Goal: Information Seeking & Learning: Learn about a topic

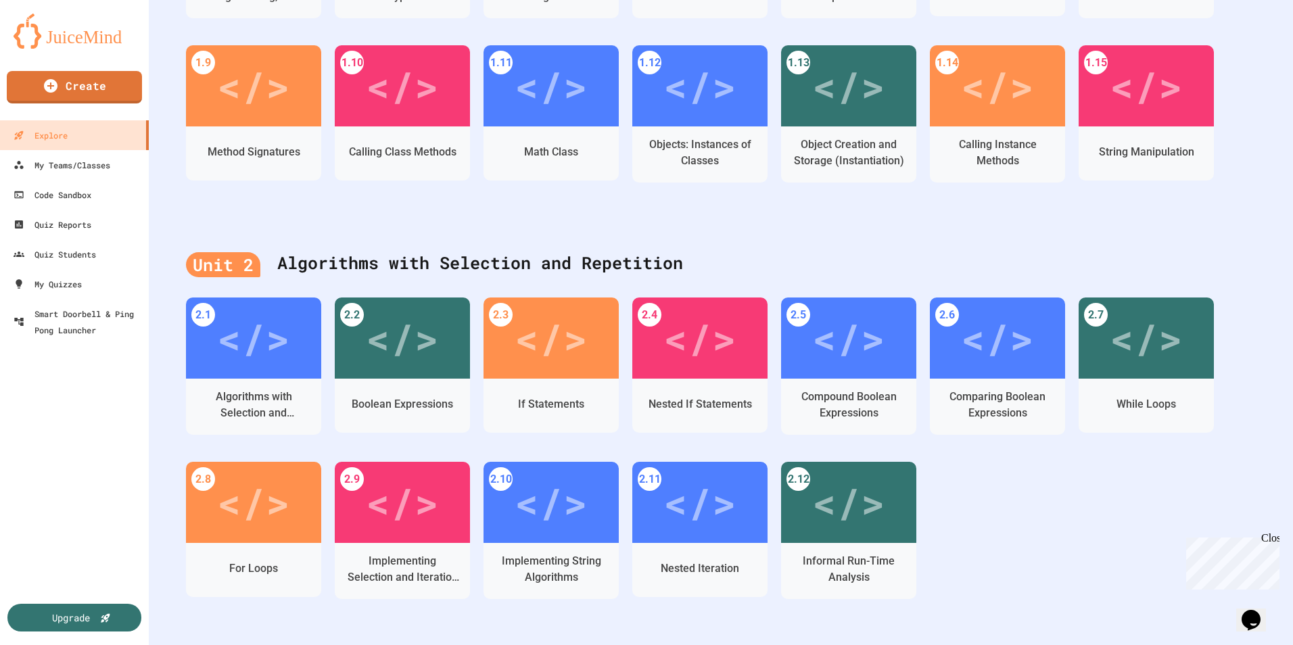
scroll to position [271, 0]
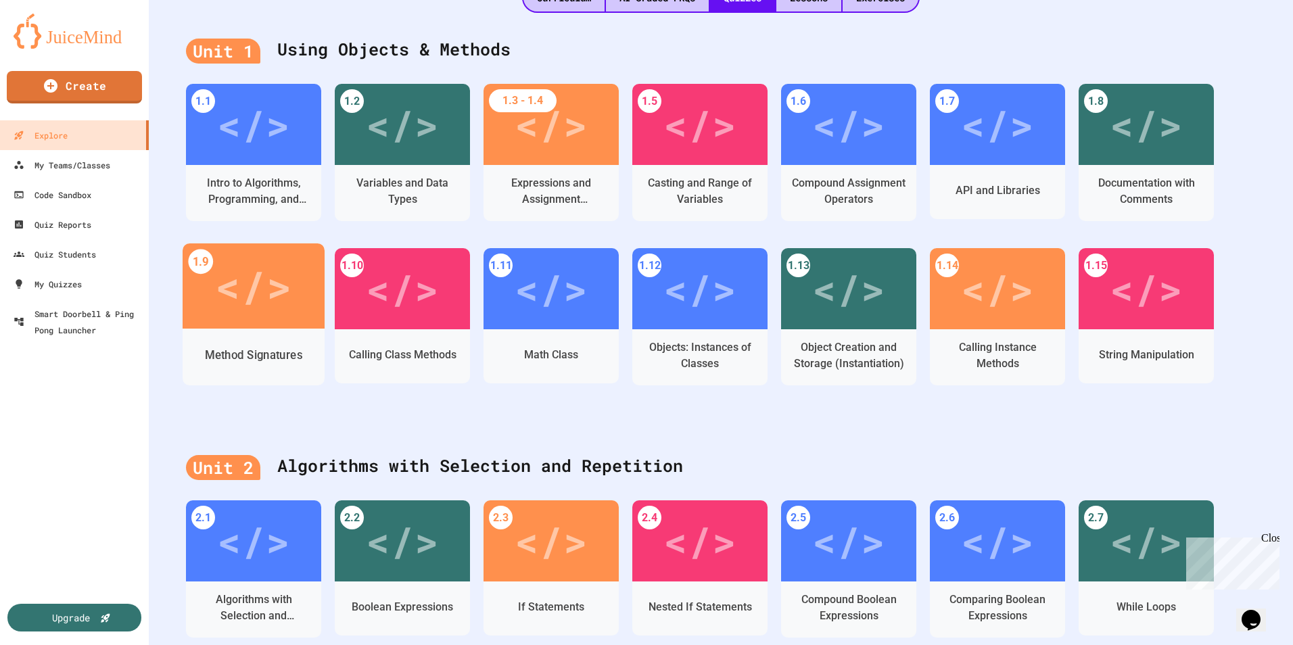
click at [279, 363] on div "Method Signatures" at bounding box center [253, 355] width 97 height 17
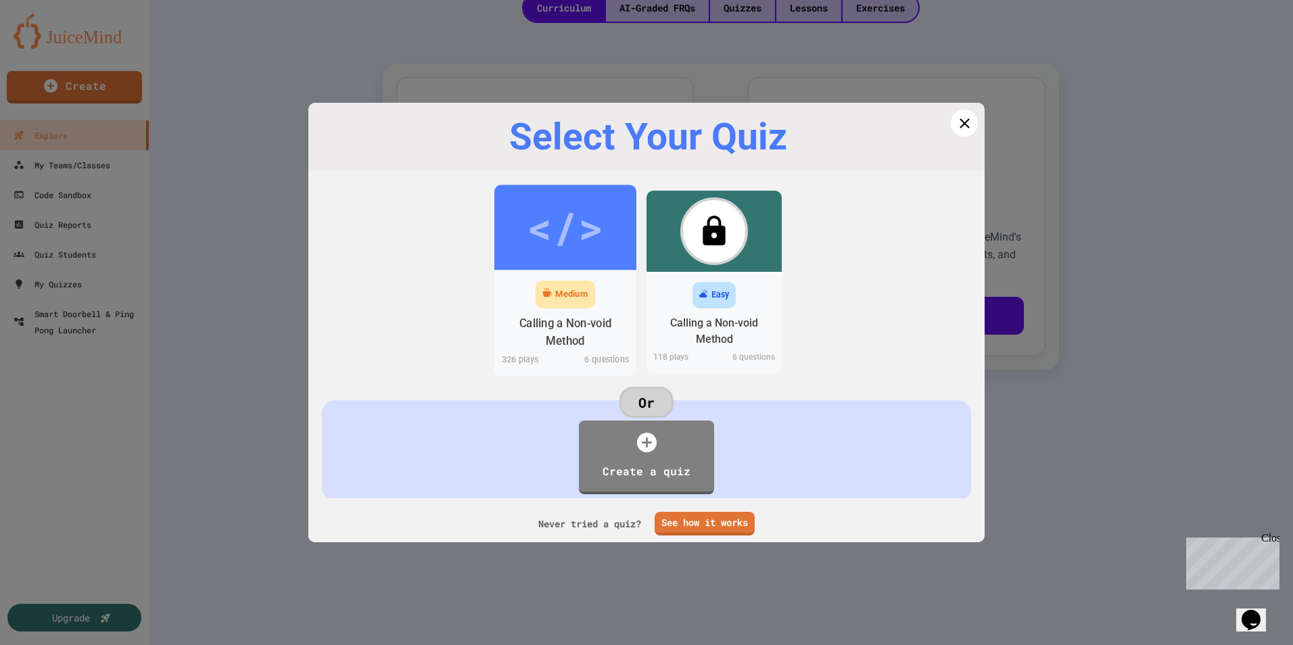
click at [557, 298] on div "Medium" at bounding box center [571, 295] width 32 height 14
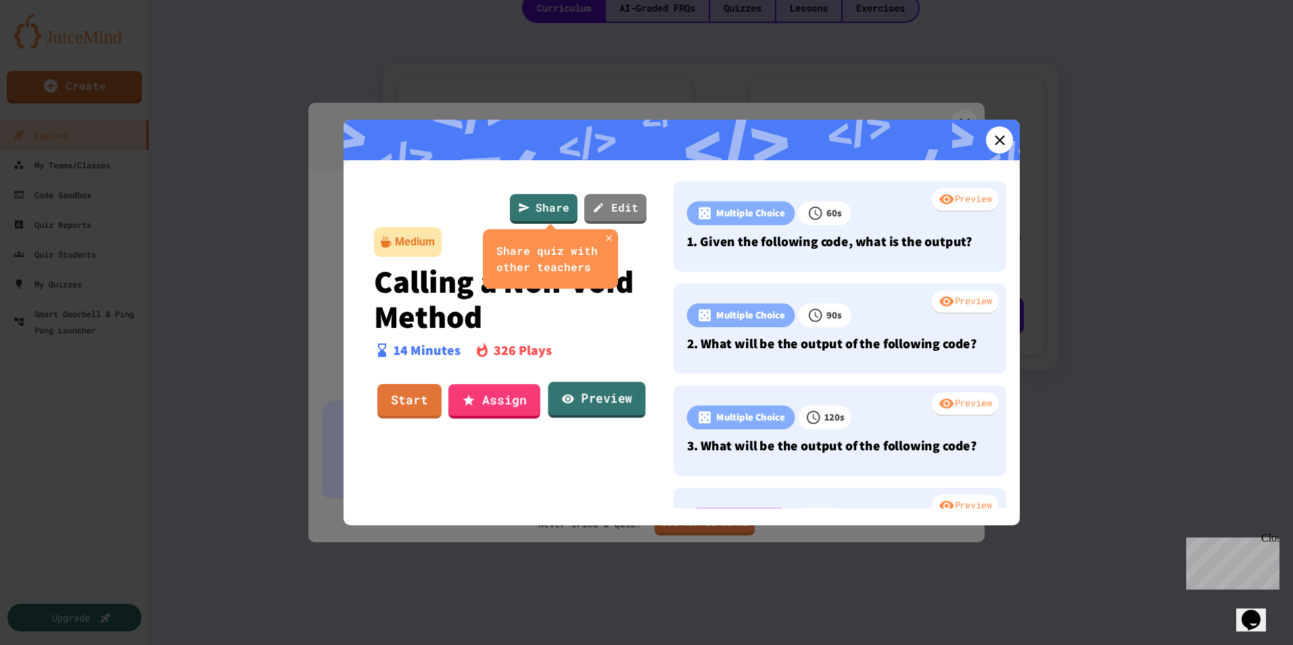
click at [577, 399] on link "Preview" at bounding box center [596, 400] width 97 height 37
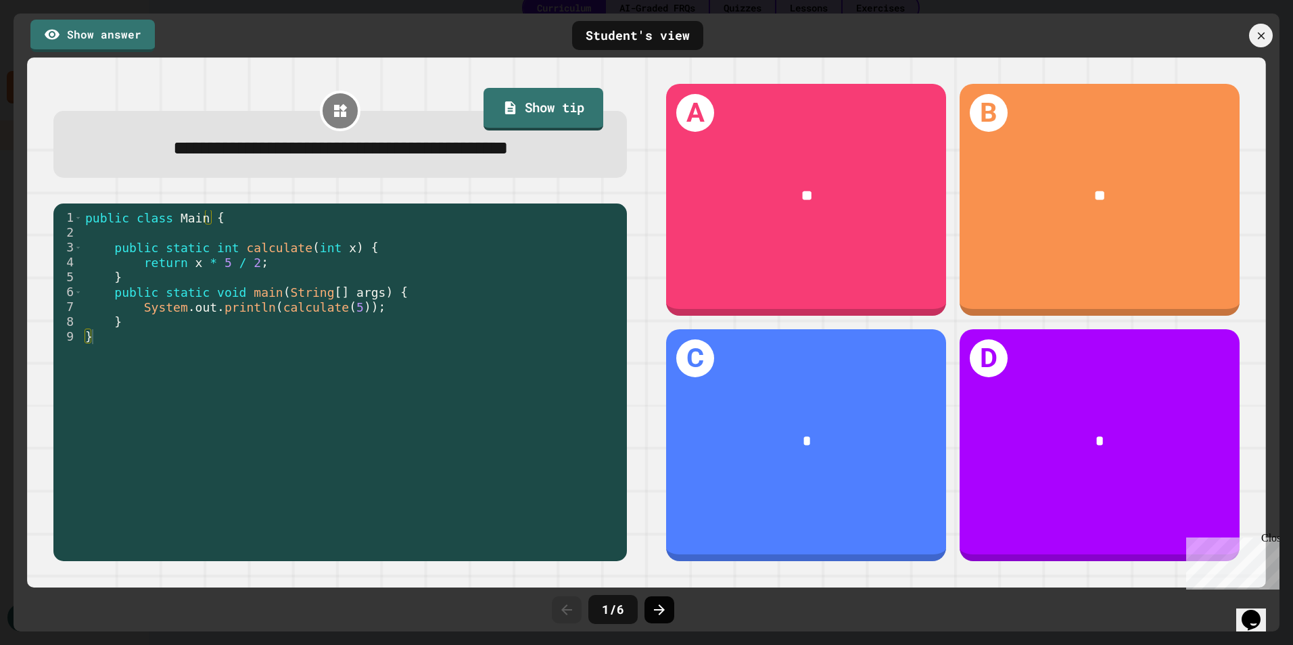
click at [660, 605] on icon at bounding box center [659, 610] width 16 height 16
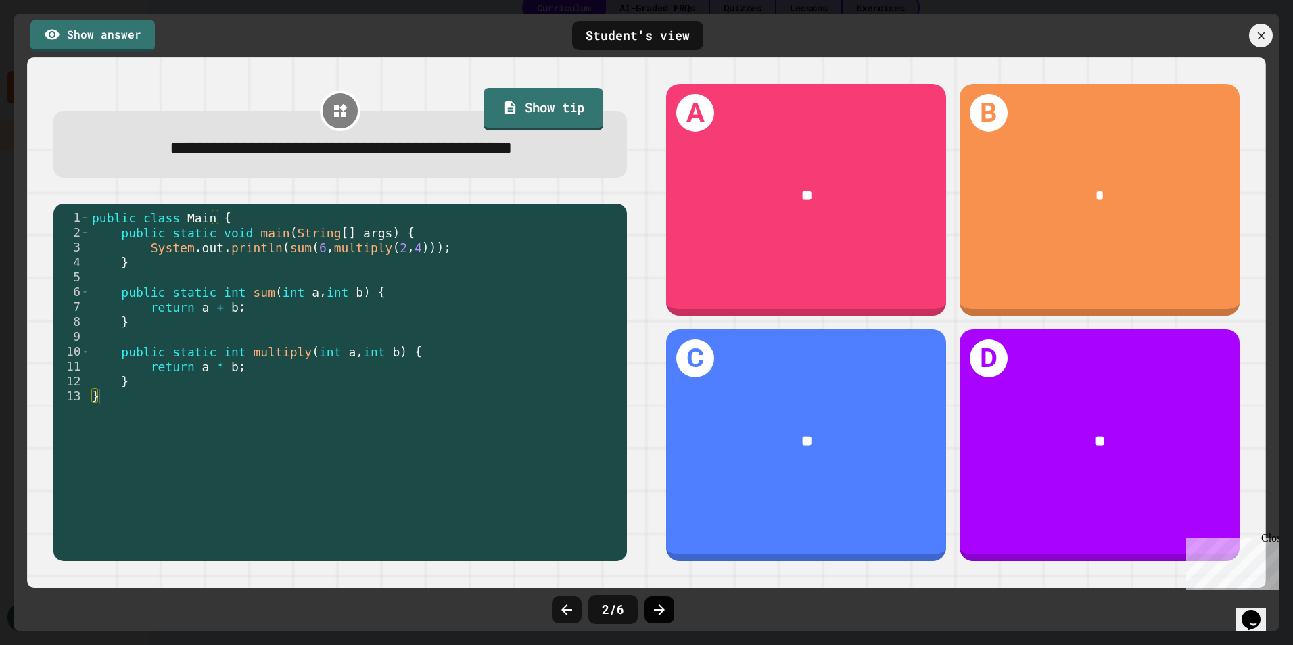
click at [664, 610] on icon at bounding box center [659, 610] width 11 height 11
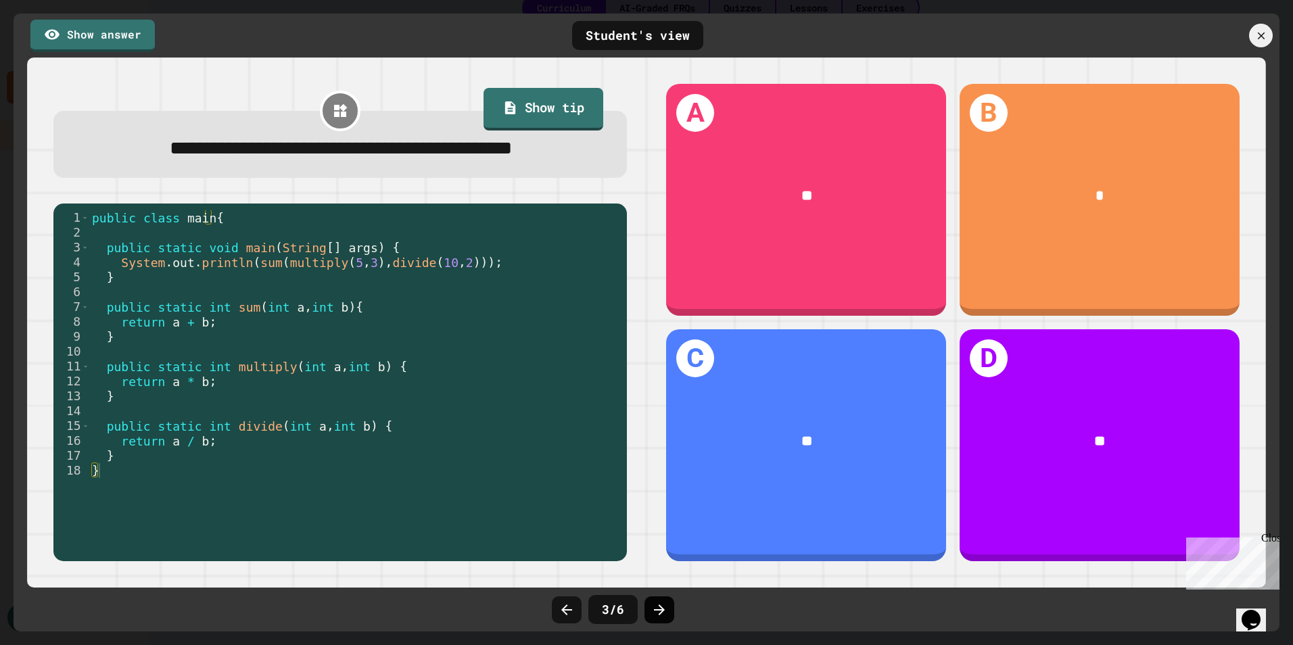
click at [657, 613] on icon at bounding box center [659, 610] width 16 height 16
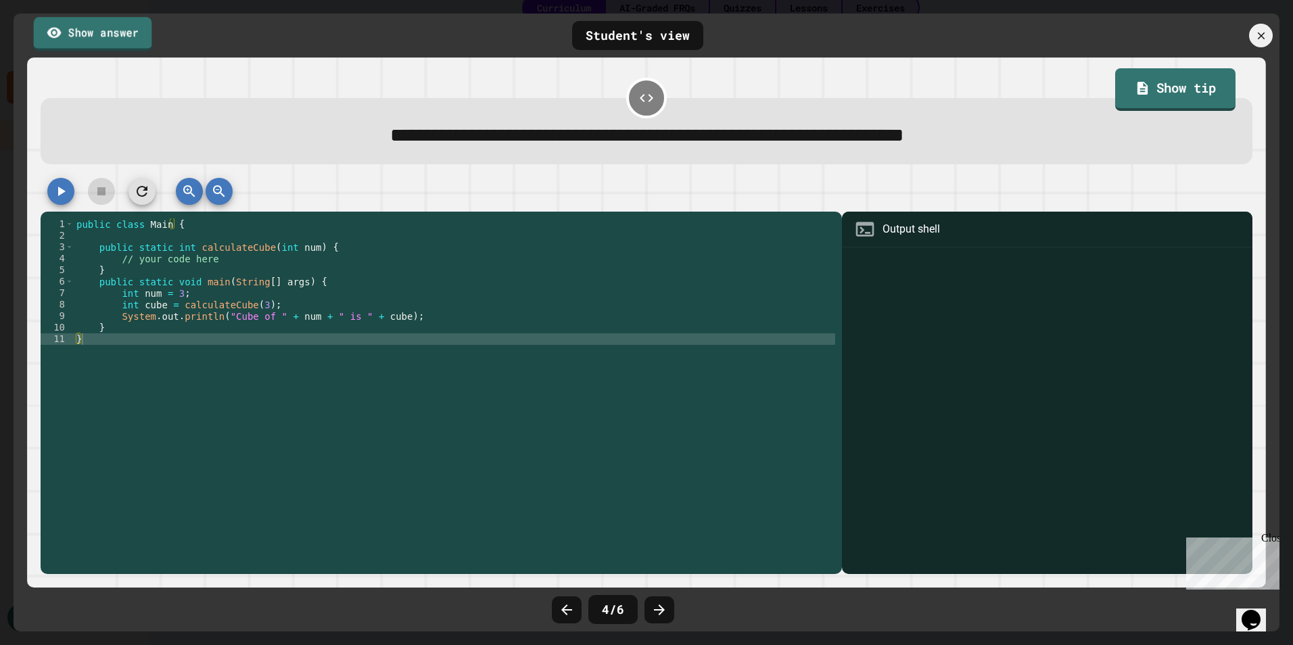
click at [137, 41] on link "Show answer" at bounding box center [93, 34] width 118 height 34
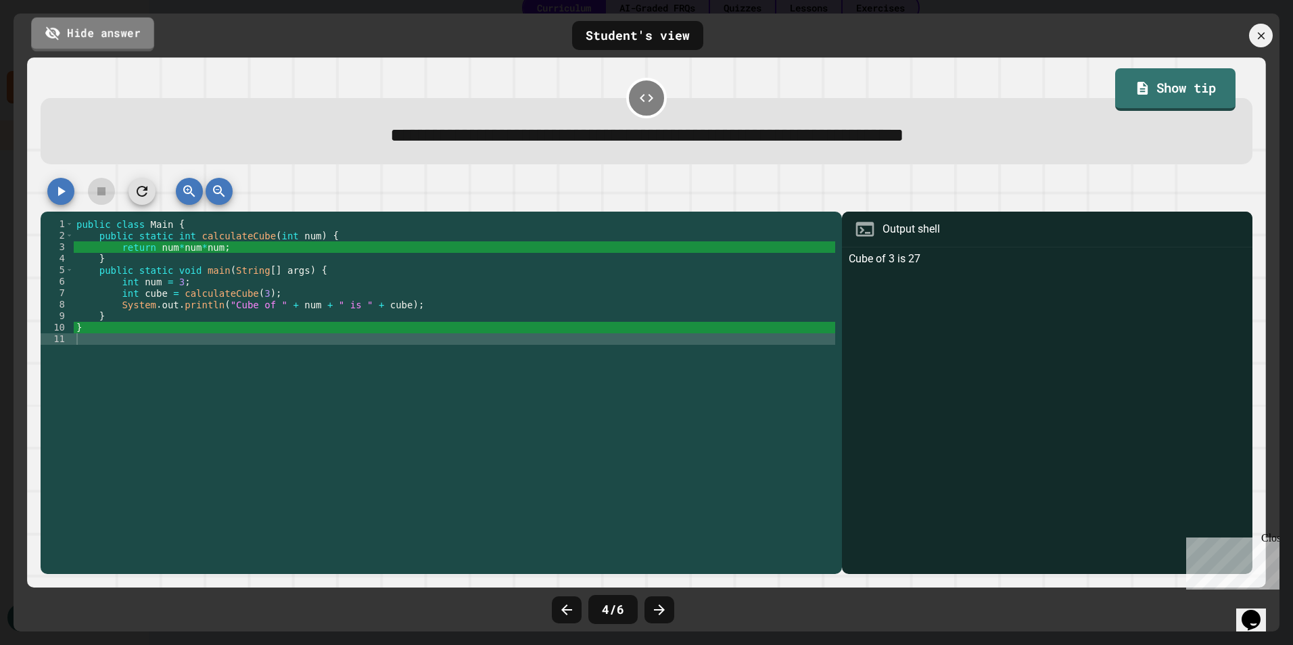
click at [137, 41] on link "Hide answer" at bounding box center [92, 34] width 123 height 34
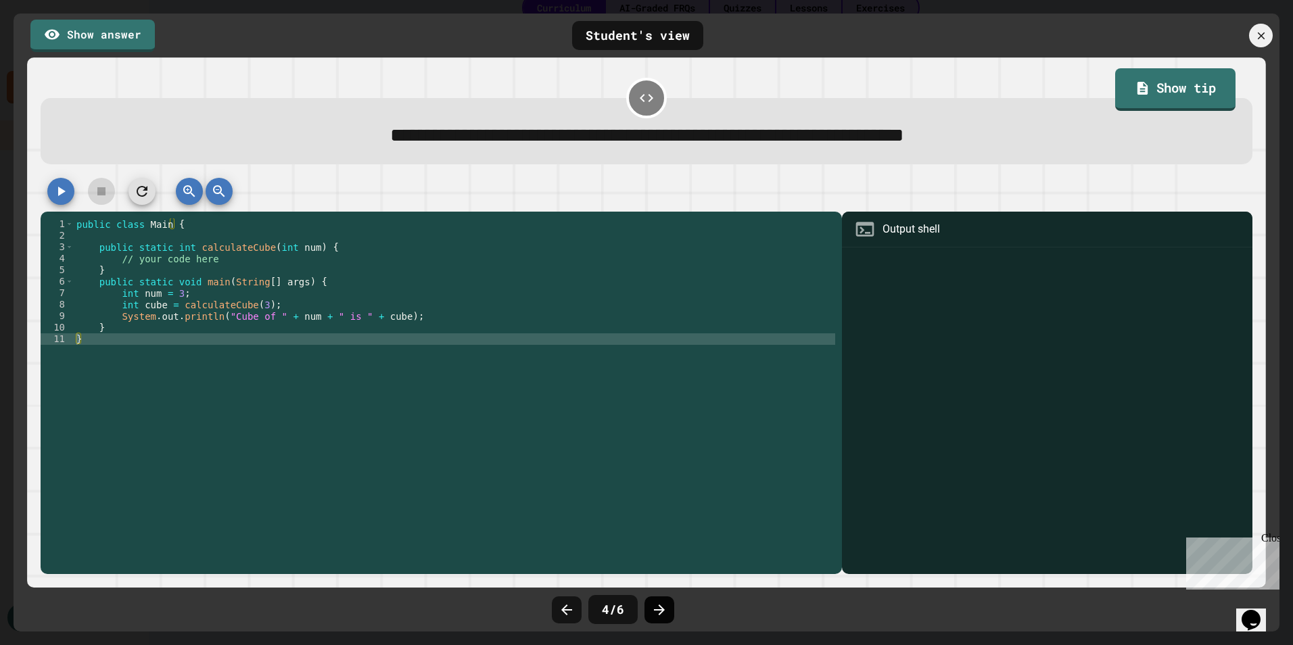
click at [657, 617] on icon at bounding box center [659, 610] width 16 height 16
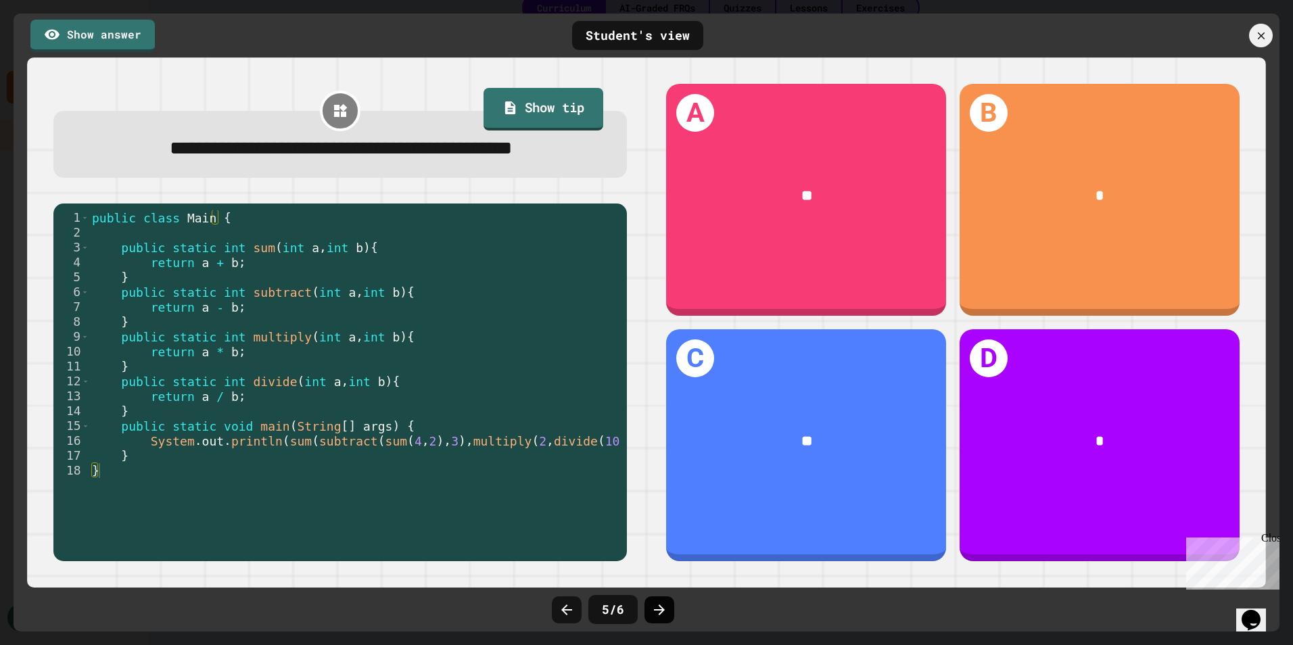
click at [664, 617] on icon at bounding box center [659, 610] width 16 height 16
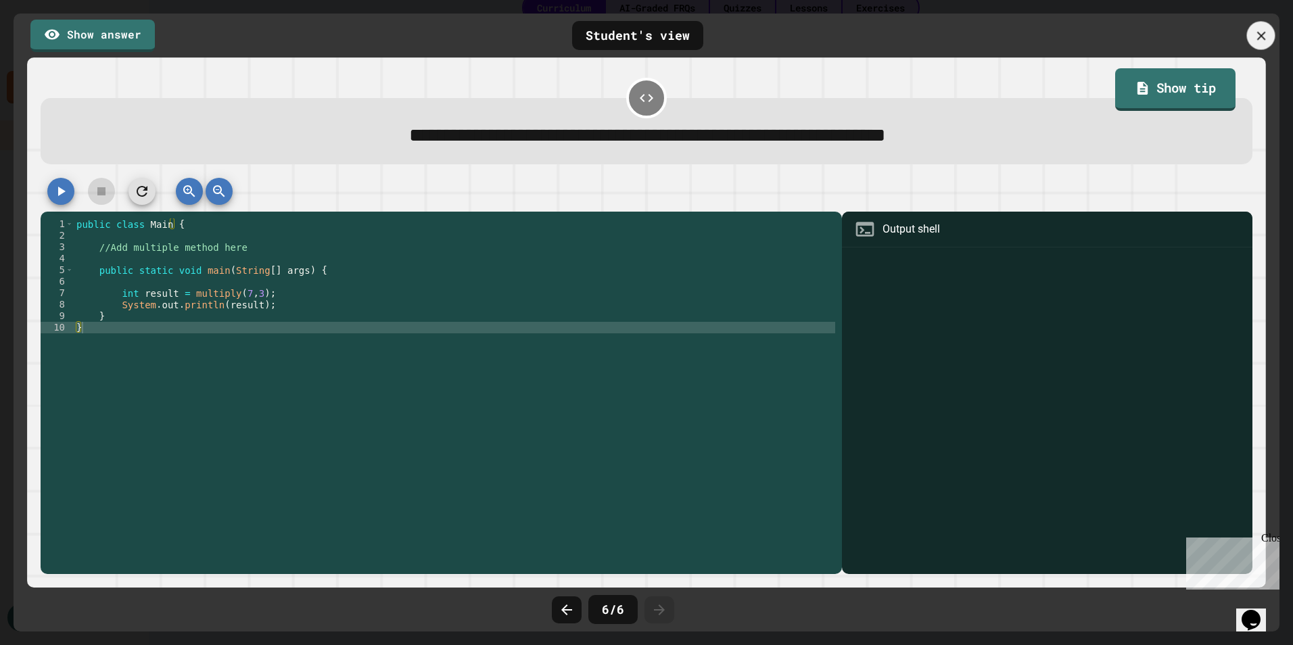
click at [1258, 32] on icon at bounding box center [1261, 35] width 9 height 9
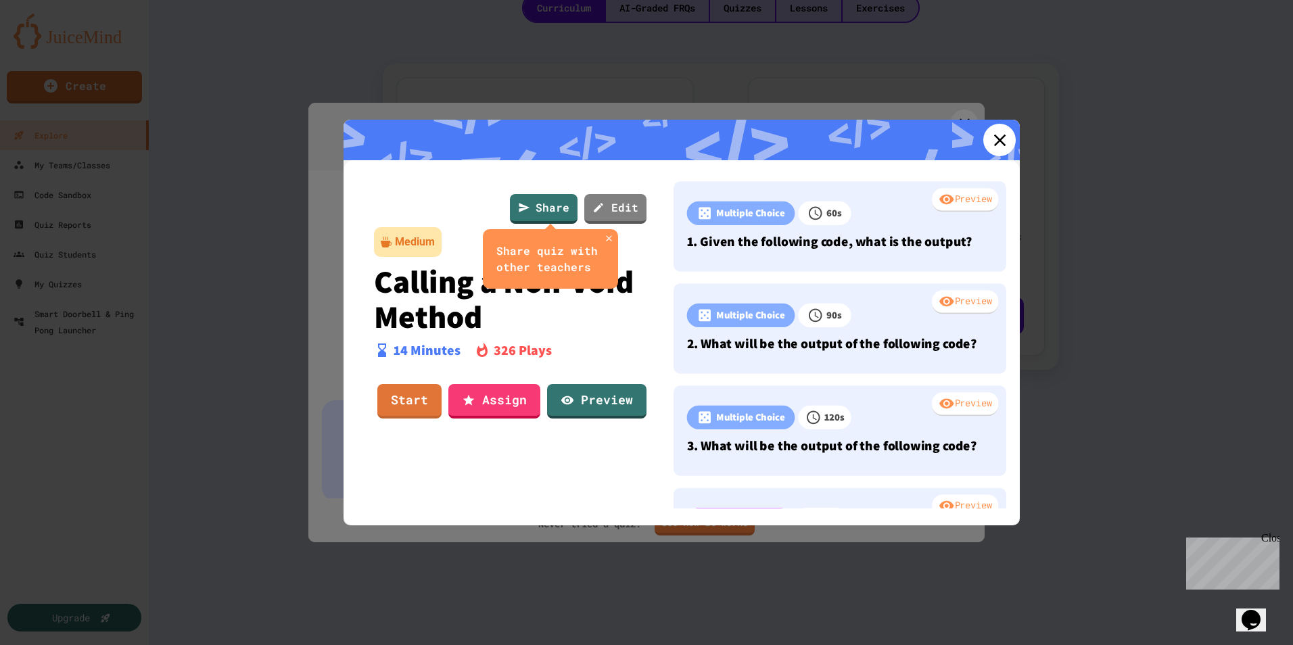
click at [996, 141] on icon at bounding box center [1000, 140] width 20 height 20
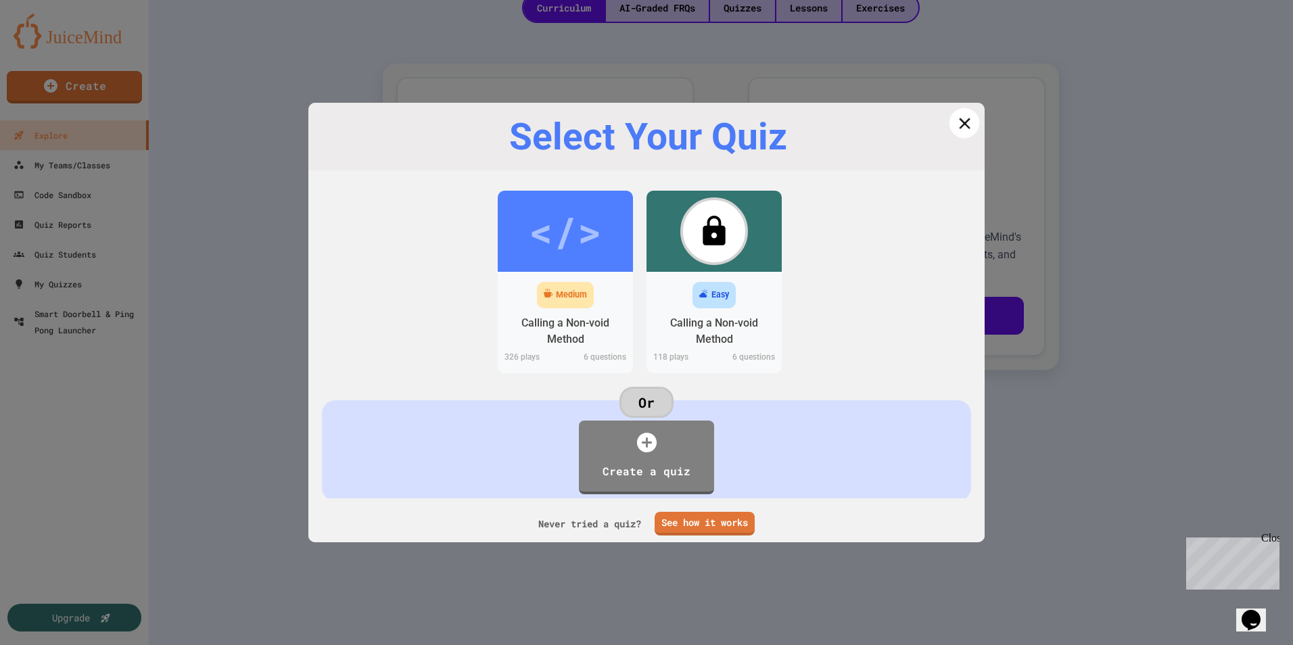
click at [959, 124] on icon at bounding box center [964, 123] width 11 height 11
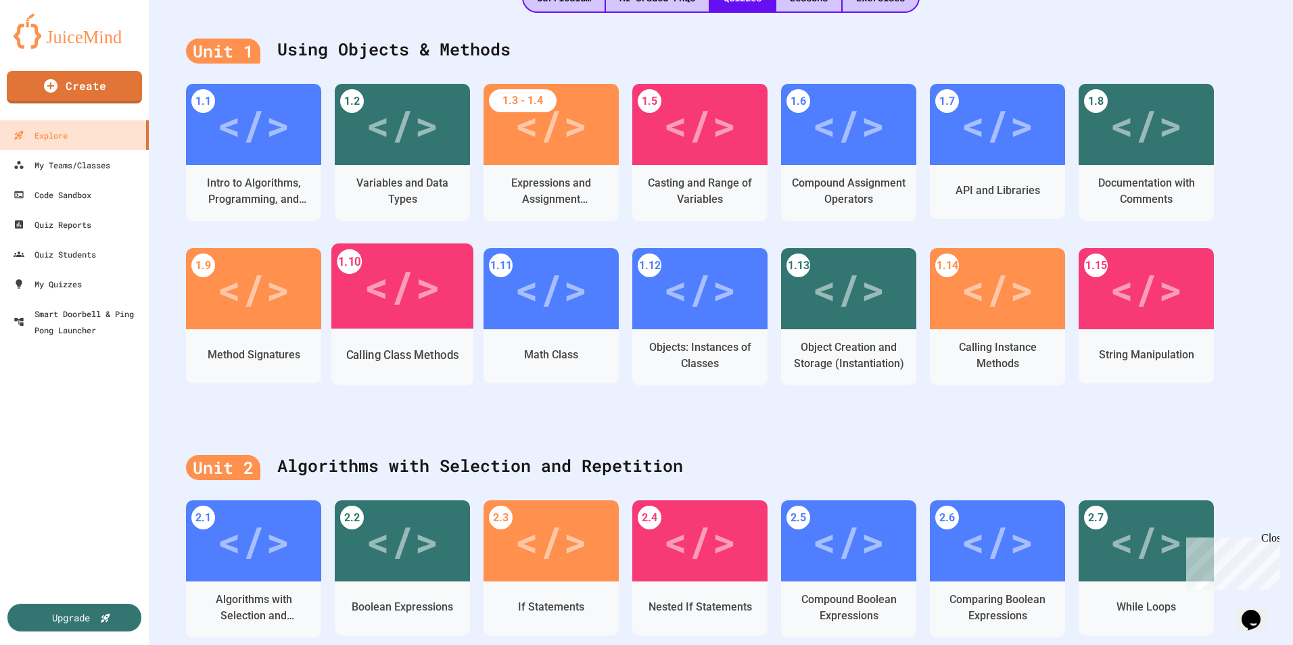
click at [419, 338] on div "Calling Class Methods" at bounding box center [402, 355] width 142 height 39
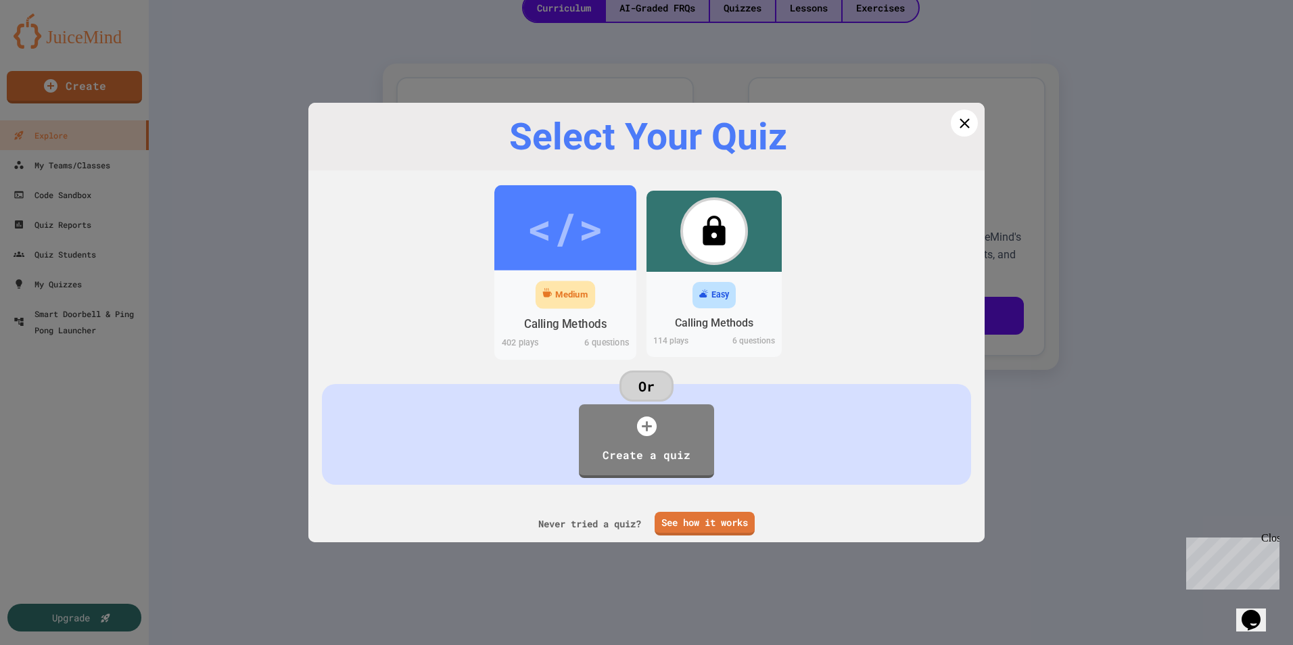
click at [572, 298] on div "Medium" at bounding box center [571, 295] width 32 height 14
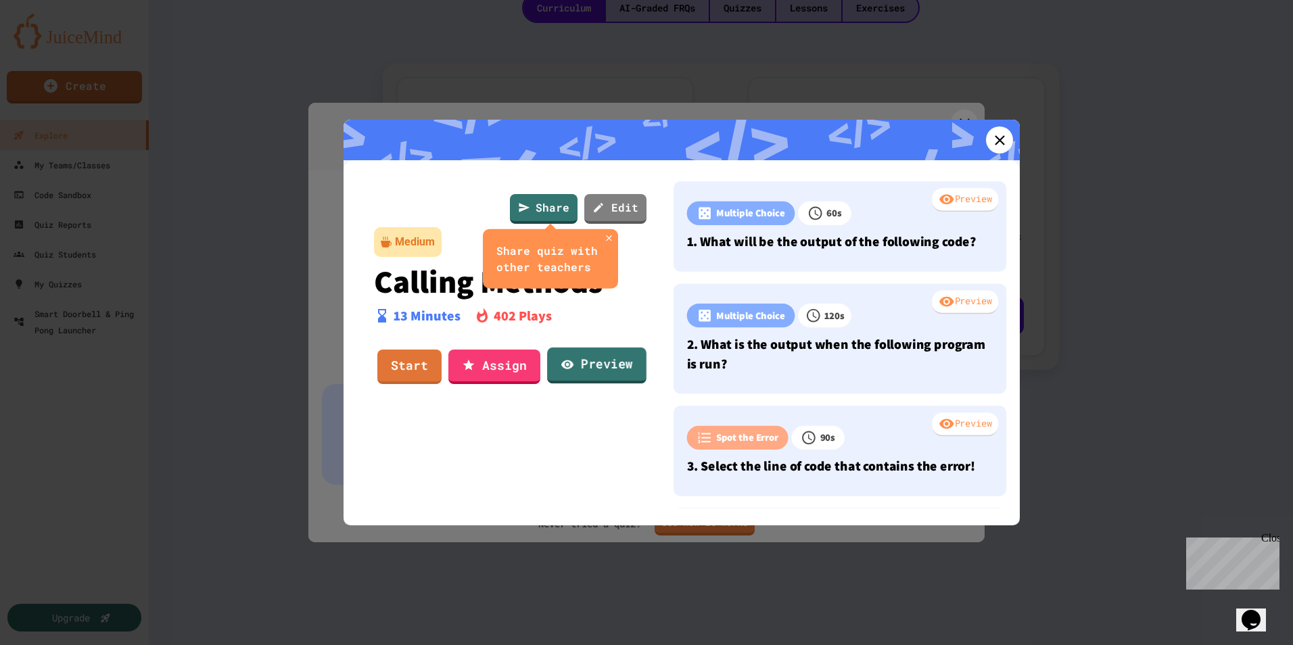
click at [582, 359] on link "Preview" at bounding box center [596, 366] width 99 height 37
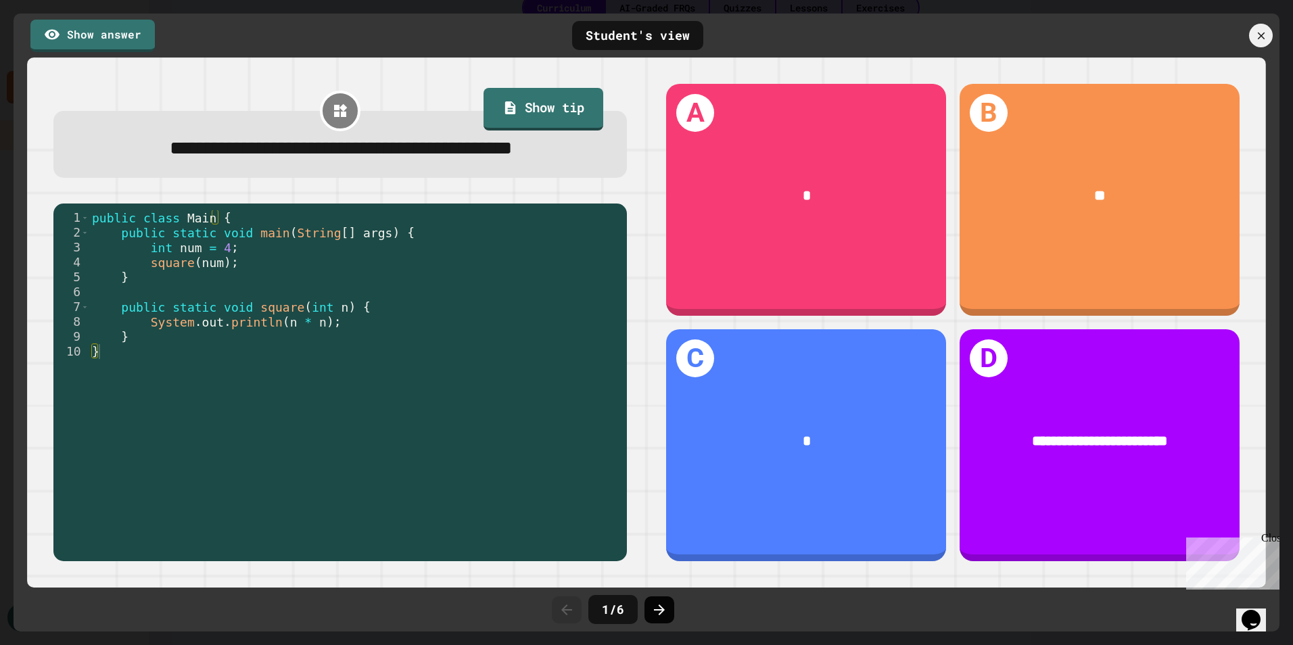
click at [663, 606] on icon at bounding box center [659, 610] width 16 height 16
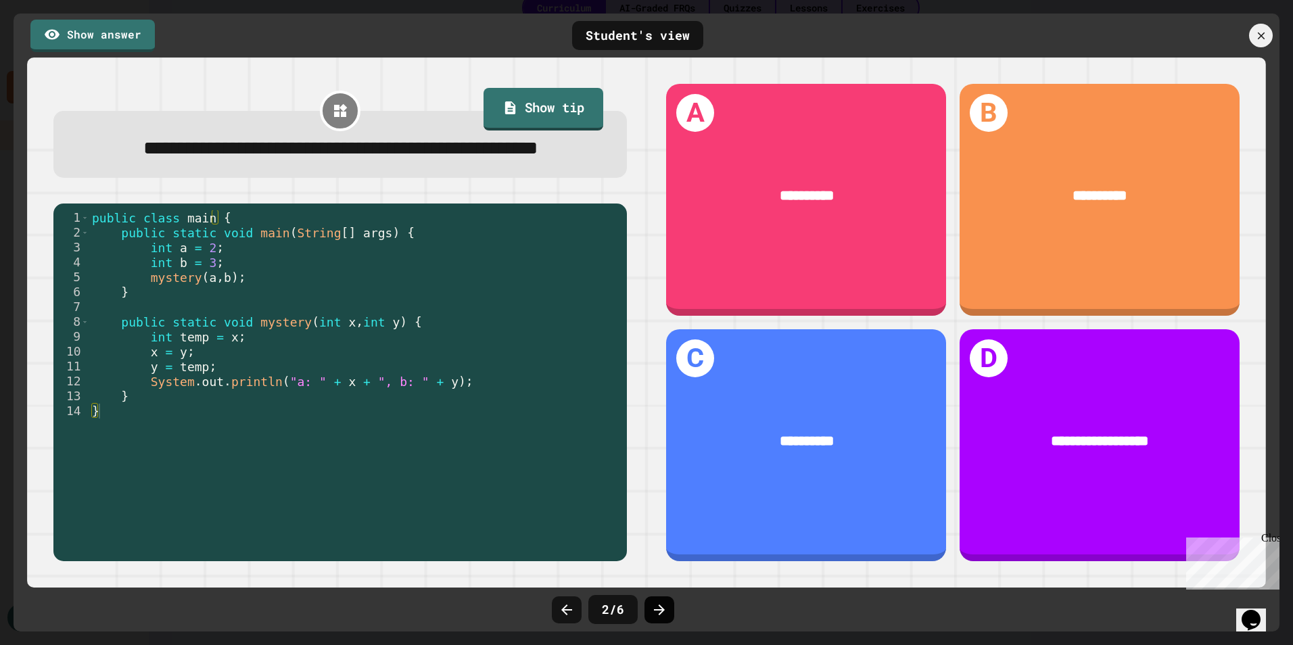
click at [651, 605] on icon at bounding box center [659, 610] width 16 height 16
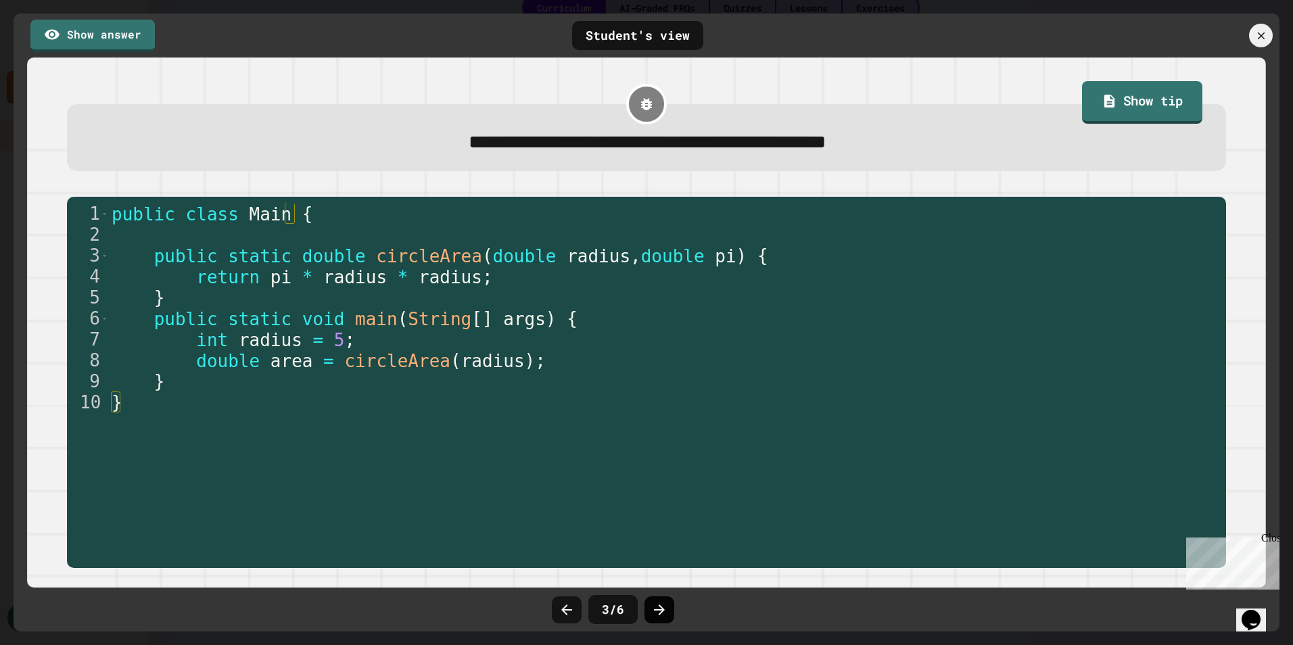
click at [657, 616] on icon at bounding box center [659, 610] width 16 height 16
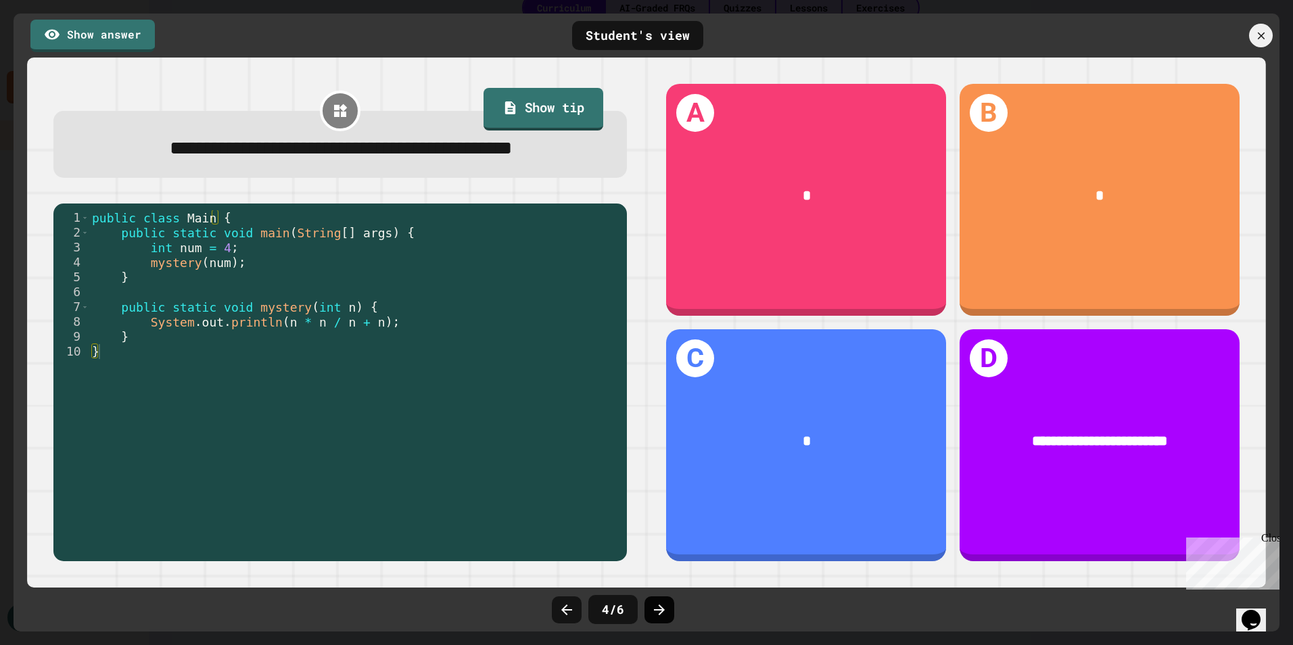
click at [662, 612] on icon at bounding box center [659, 610] width 11 height 11
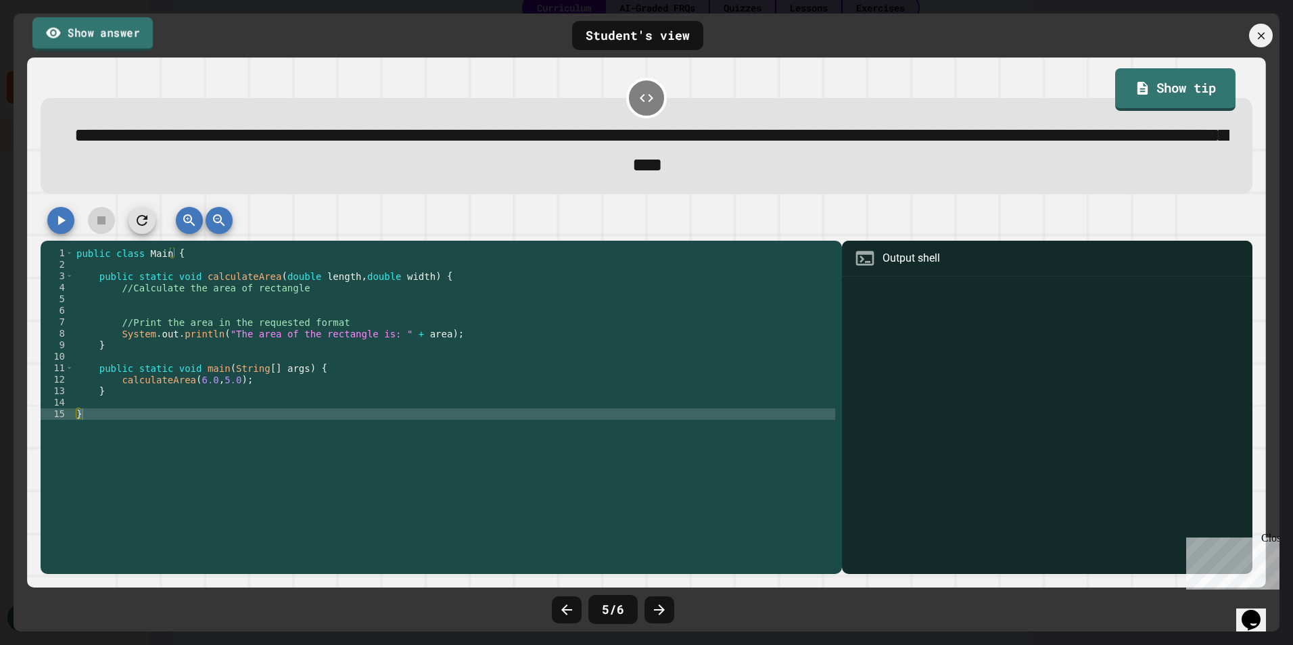
click at [131, 41] on link "Show answer" at bounding box center [92, 34] width 120 height 34
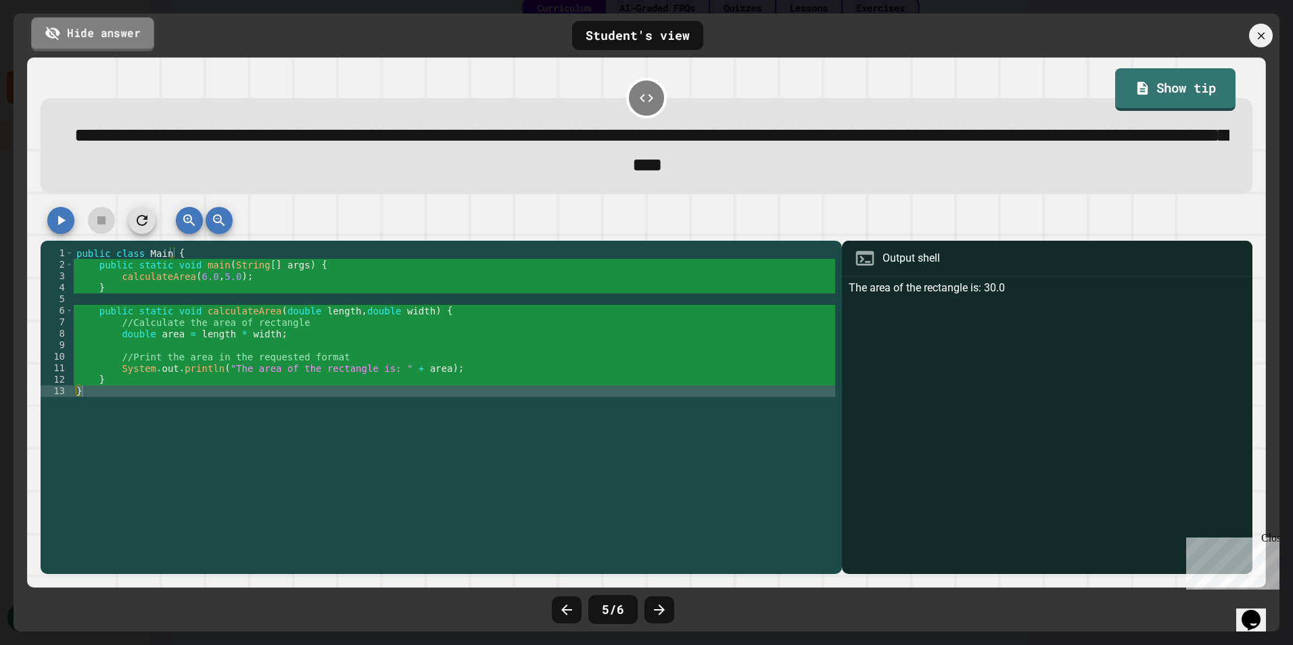
click at [131, 41] on link "Hide answer" at bounding box center [92, 34] width 123 height 34
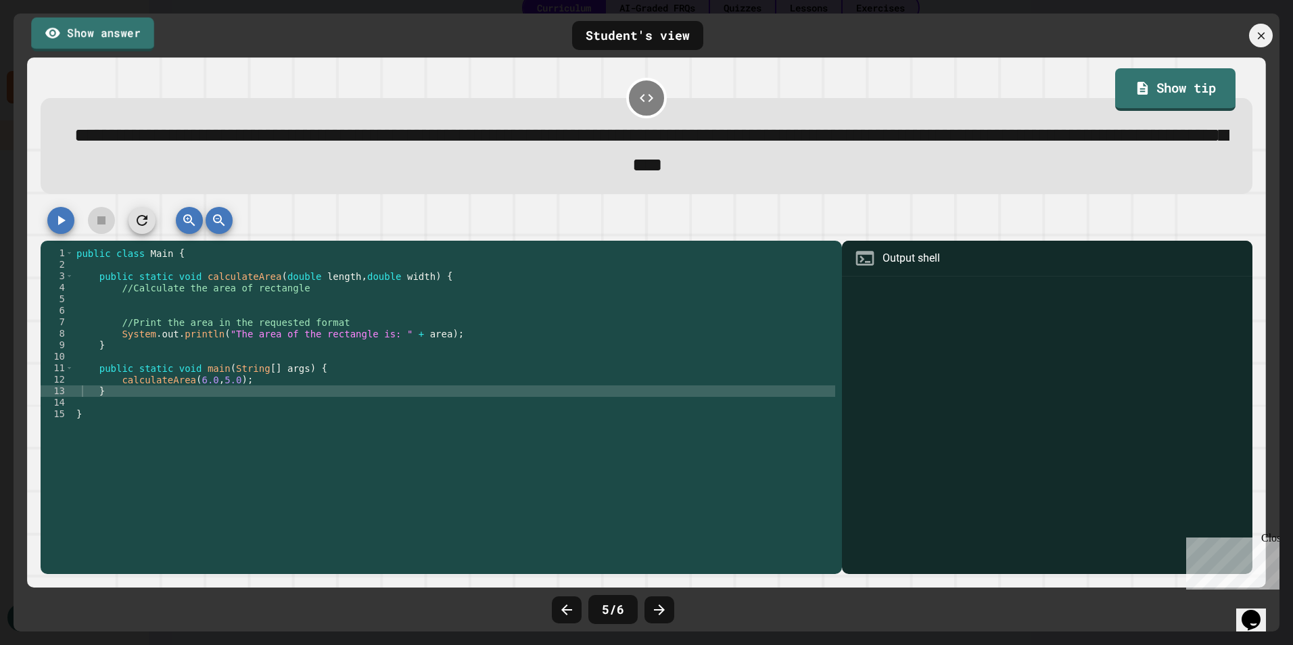
click at [131, 41] on link "Show answer" at bounding box center [92, 34] width 123 height 34
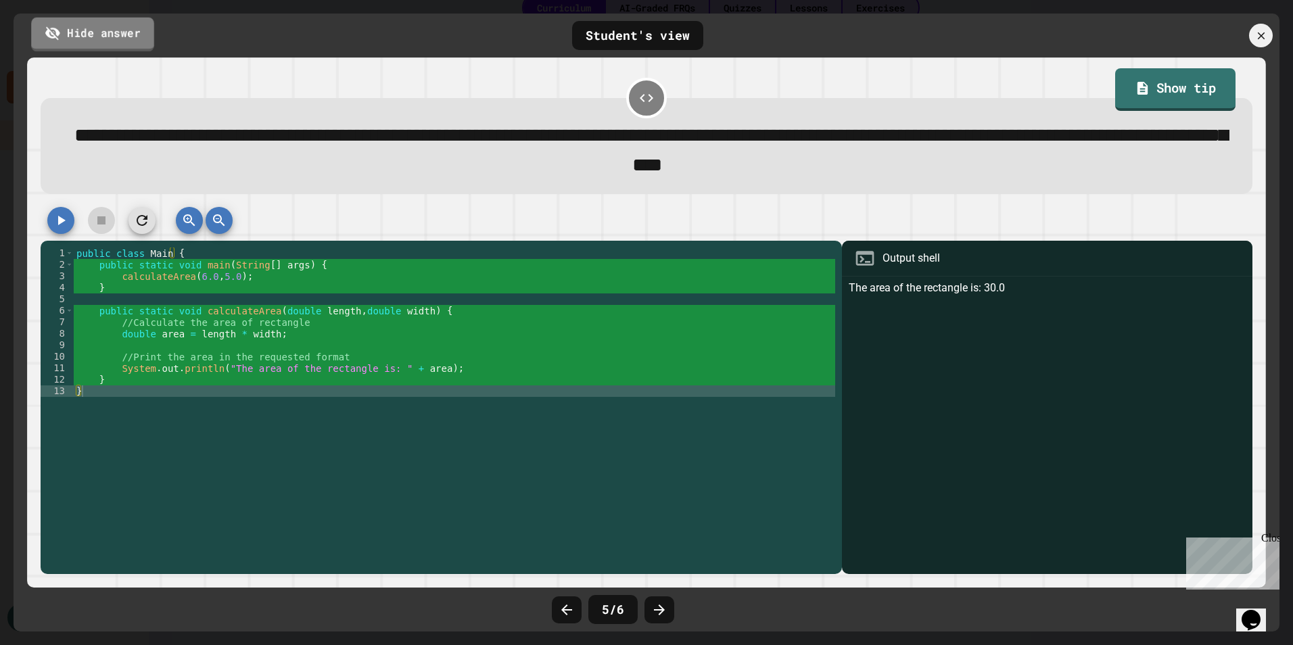
click at [131, 41] on link "Hide answer" at bounding box center [92, 34] width 123 height 34
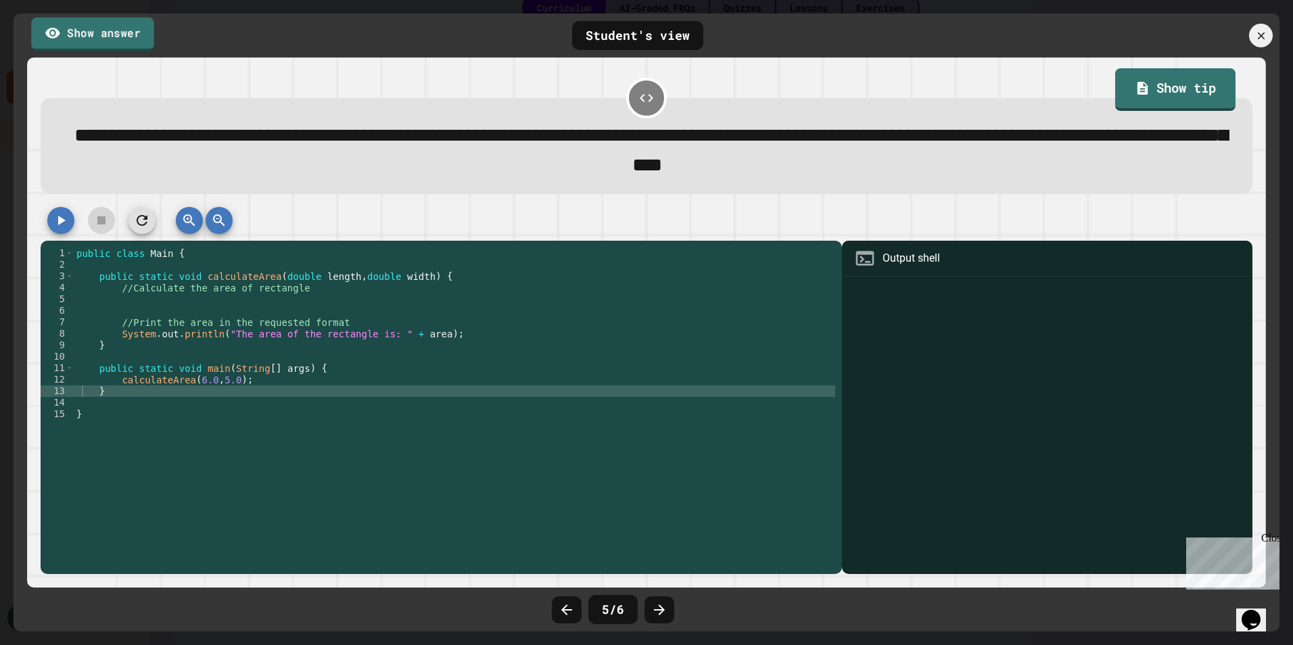
click at [131, 41] on link "Show answer" at bounding box center [92, 34] width 123 height 34
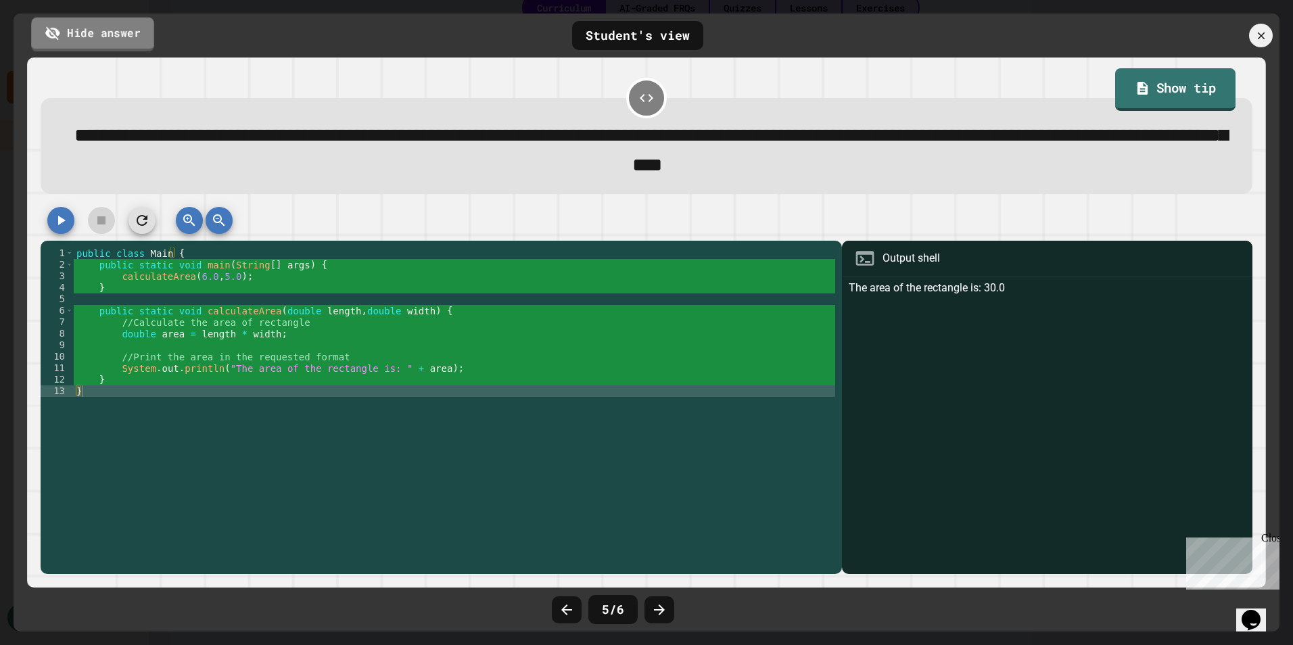
click at [131, 41] on link "Hide answer" at bounding box center [92, 34] width 123 height 34
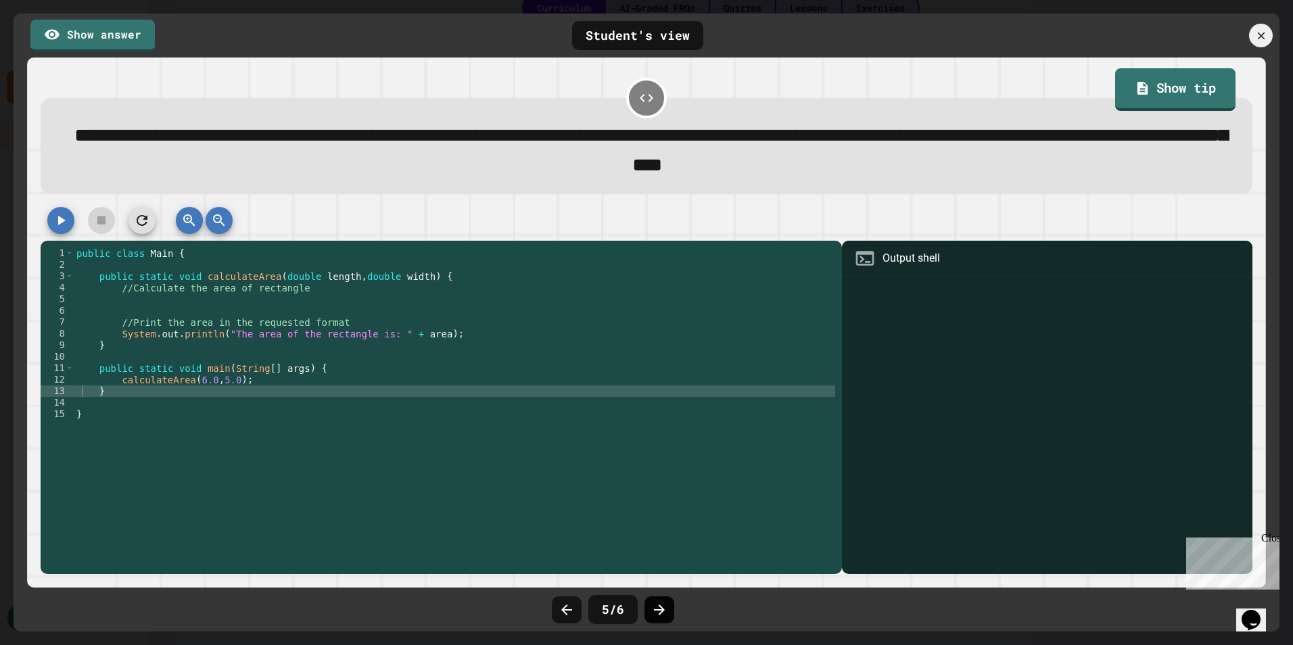
click at [662, 611] on icon at bounding box center [659, 610] width 11 height 11
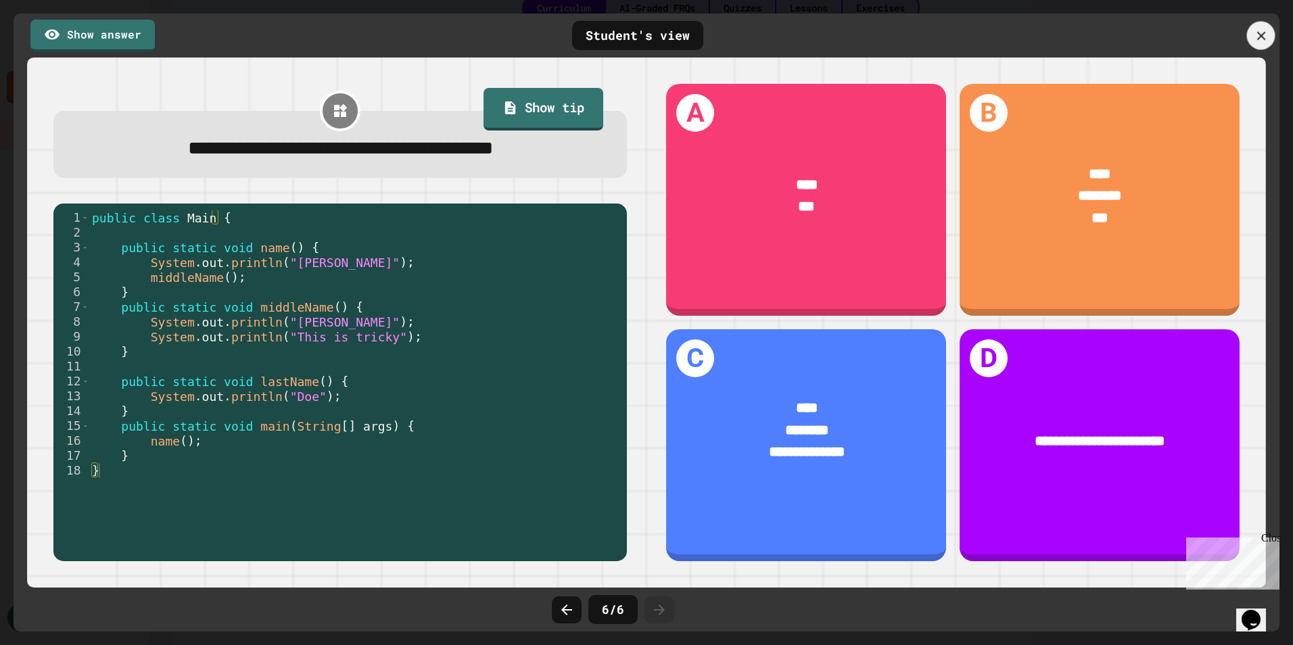
click at [1268, 38] on icon at bounding box center [1261, 35] width 15 height 15
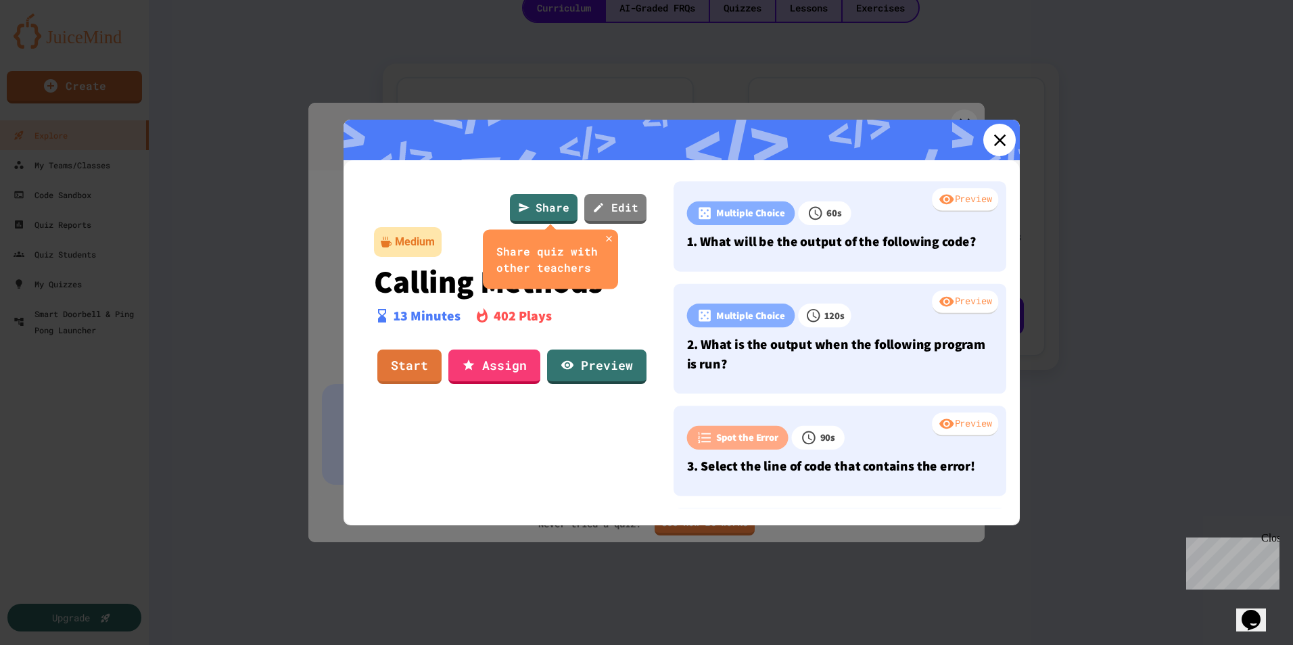
click at [990, 137] on icon at bounding box center [1000, 140] width 20 height 20
